Goal: Transaction & Acquisition: Purchase product/service

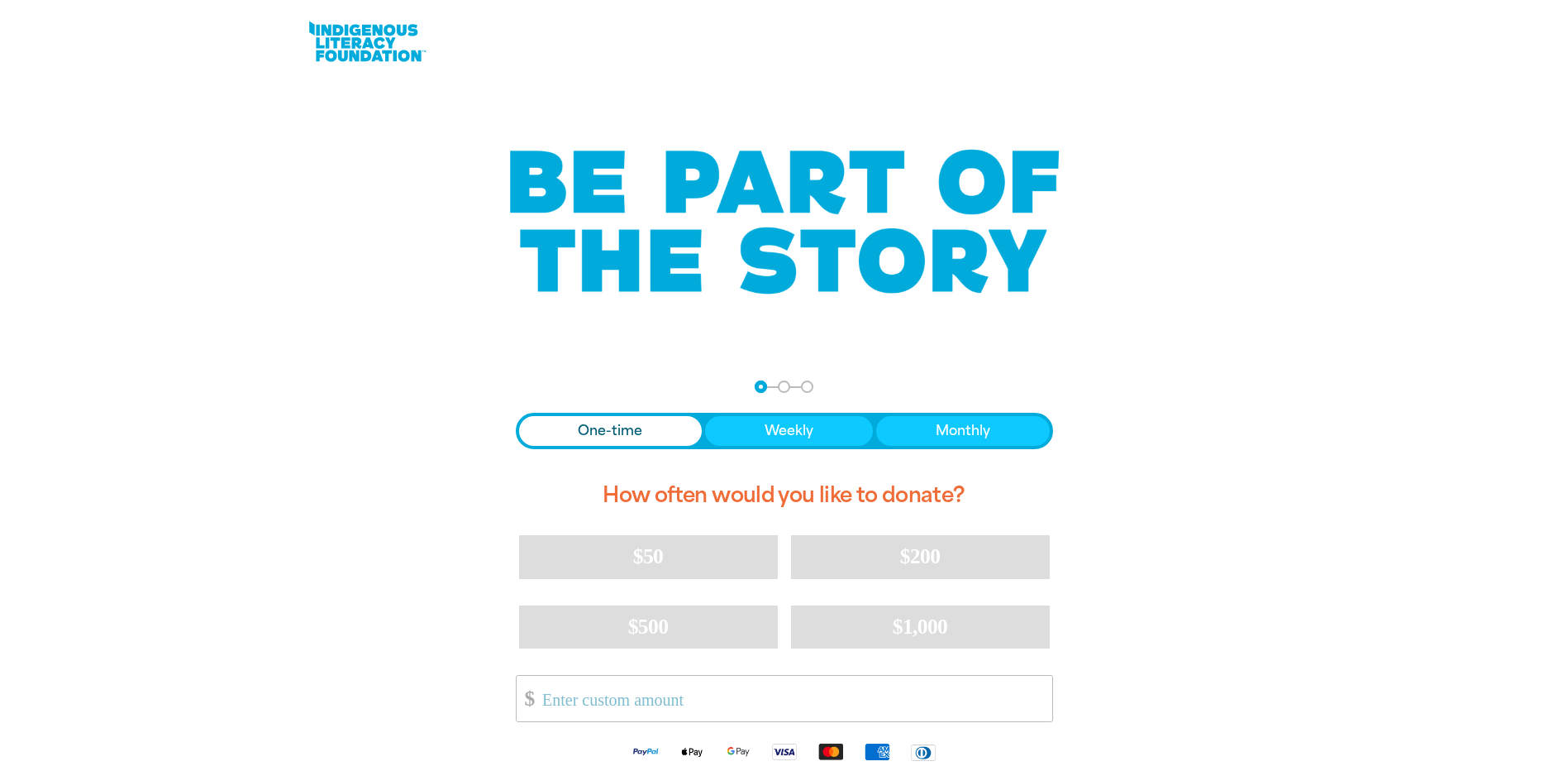
click at [620, 430] on span "One-time" at bounding box center [610, 430] width 65 height 20
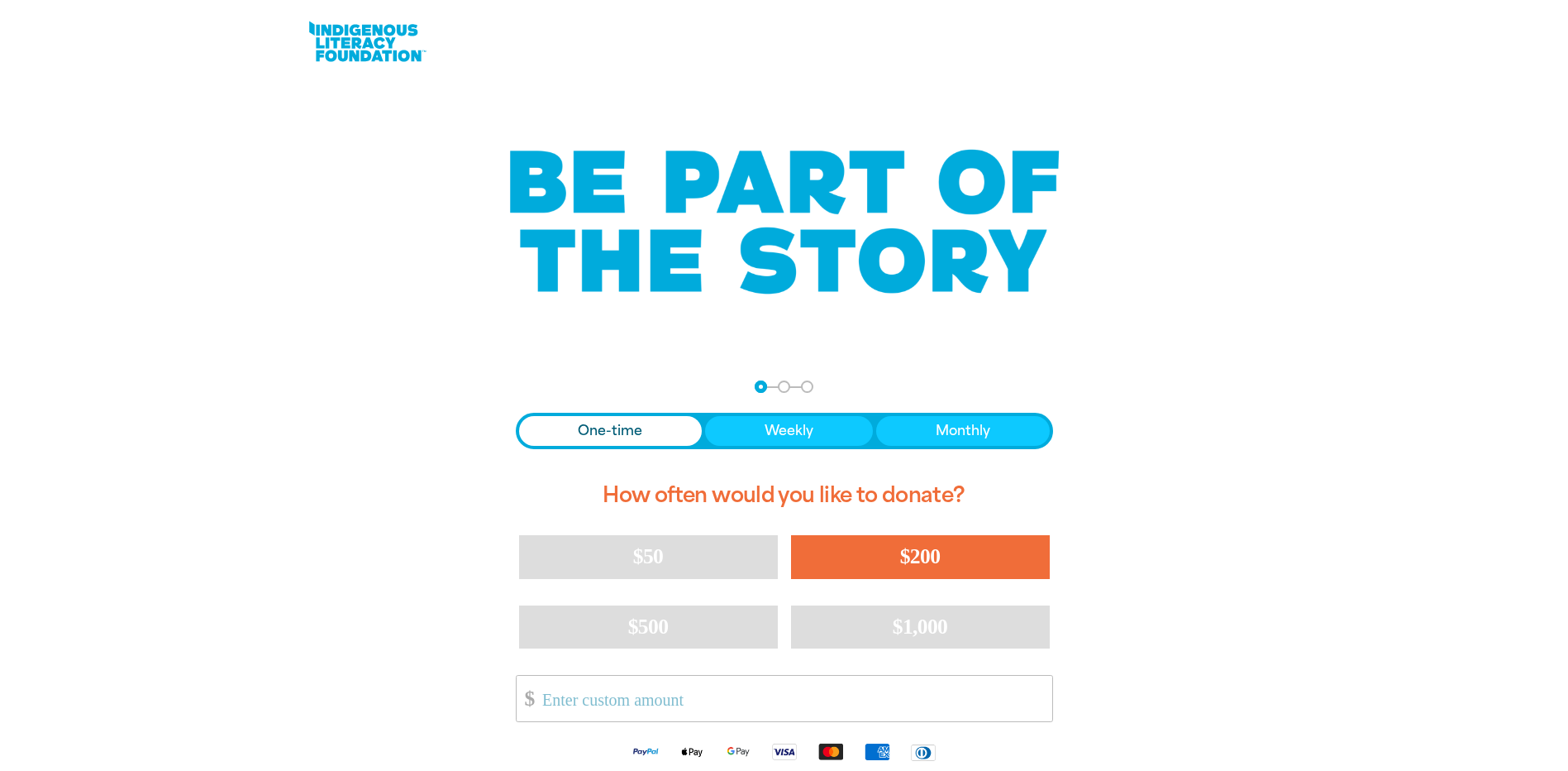
drag, startPoint x: 922, startPoint y: 558, endPoint x: 927, endPoint y: 551, distance: 8.6
click at [923, 558] on span "$200" at bounding box center [920, 556] width 40 height 24
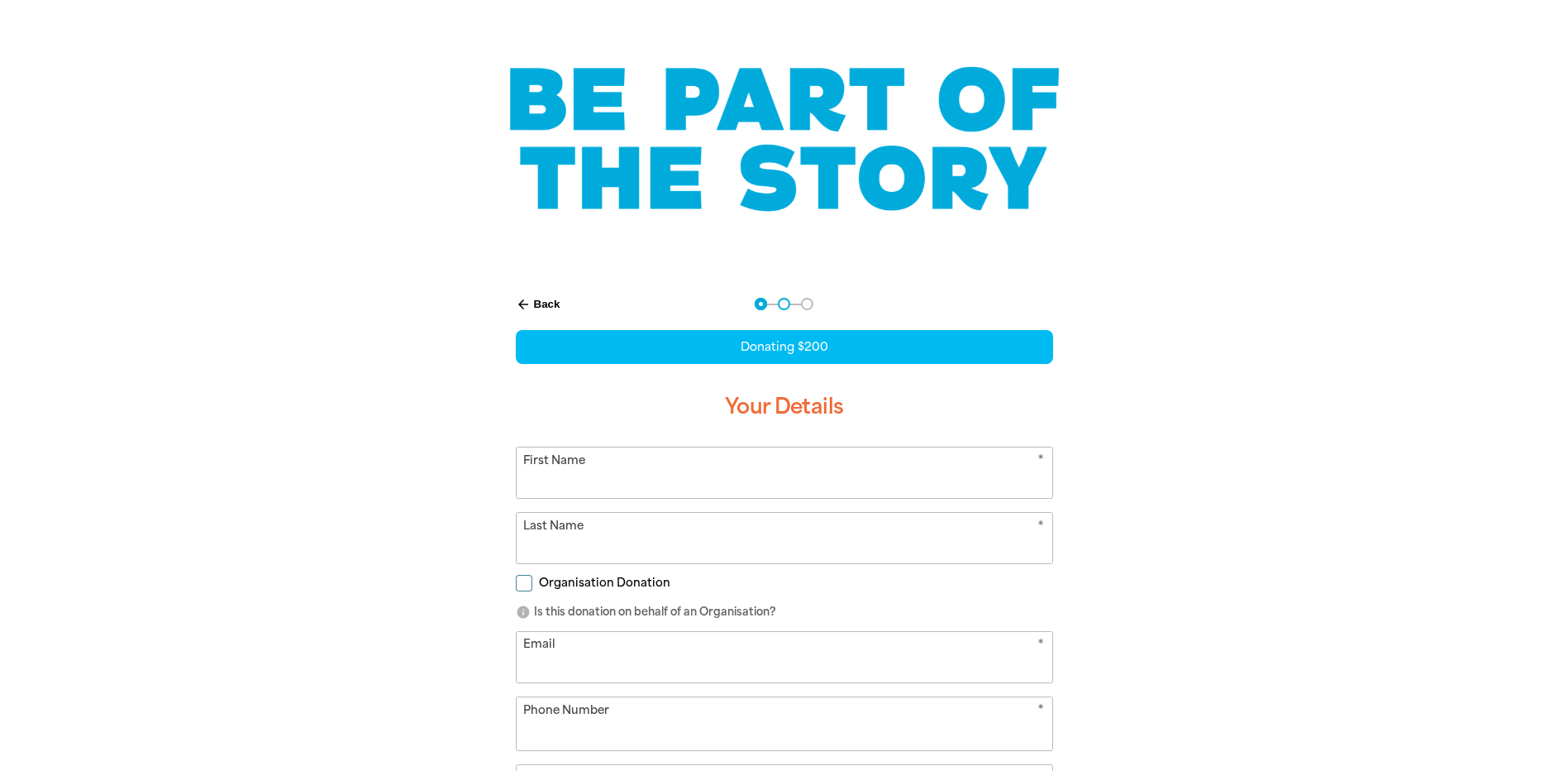
select select "AU"
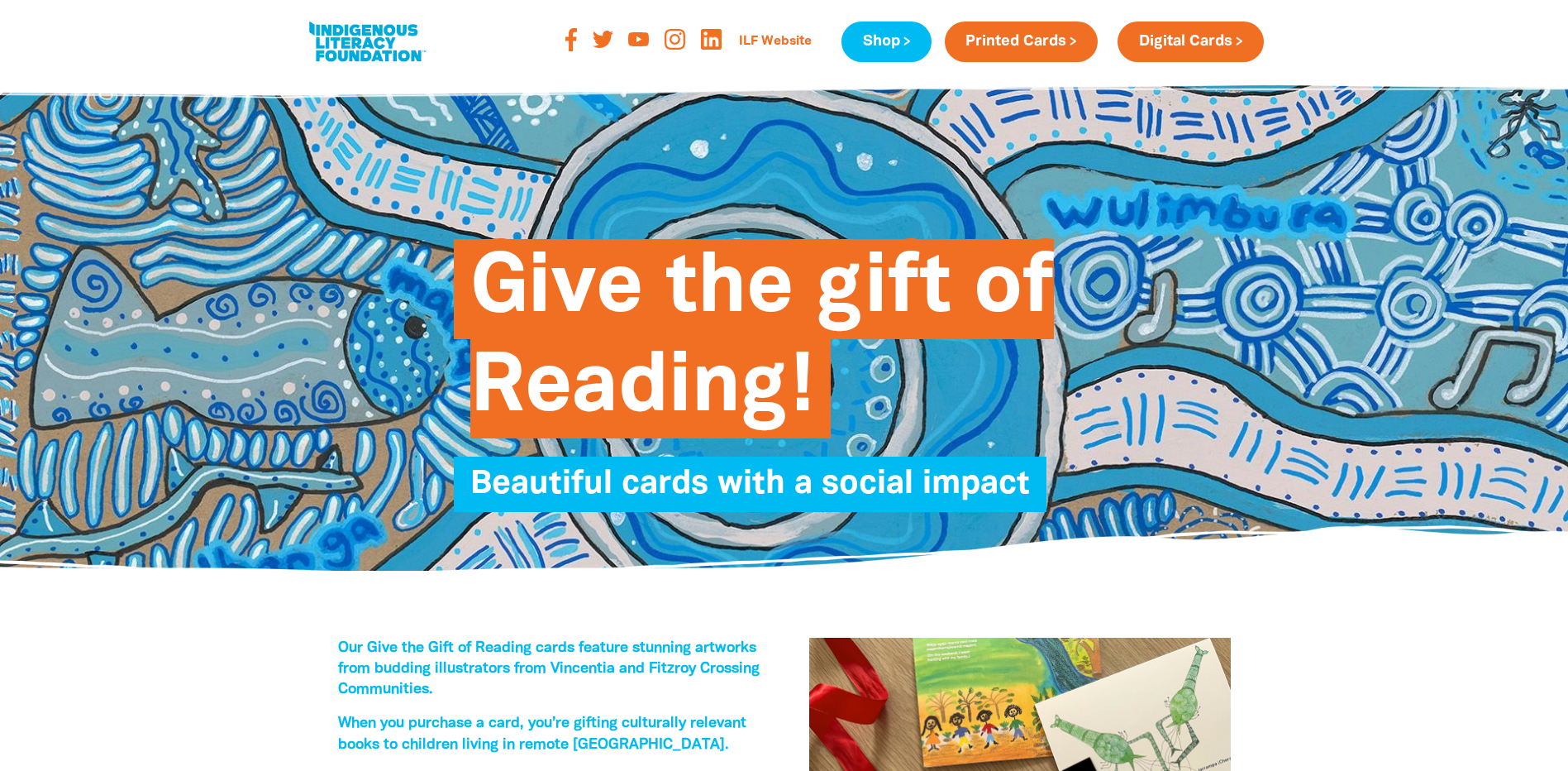
click at [372, 39] on link at bounding box center [367, 41] width 124 height 51
click at [881, 44] on link "Shop" at bounding box center [886, 41] width 89 height 40
